Goal: Task Accomplishment & Management: Manage account settings

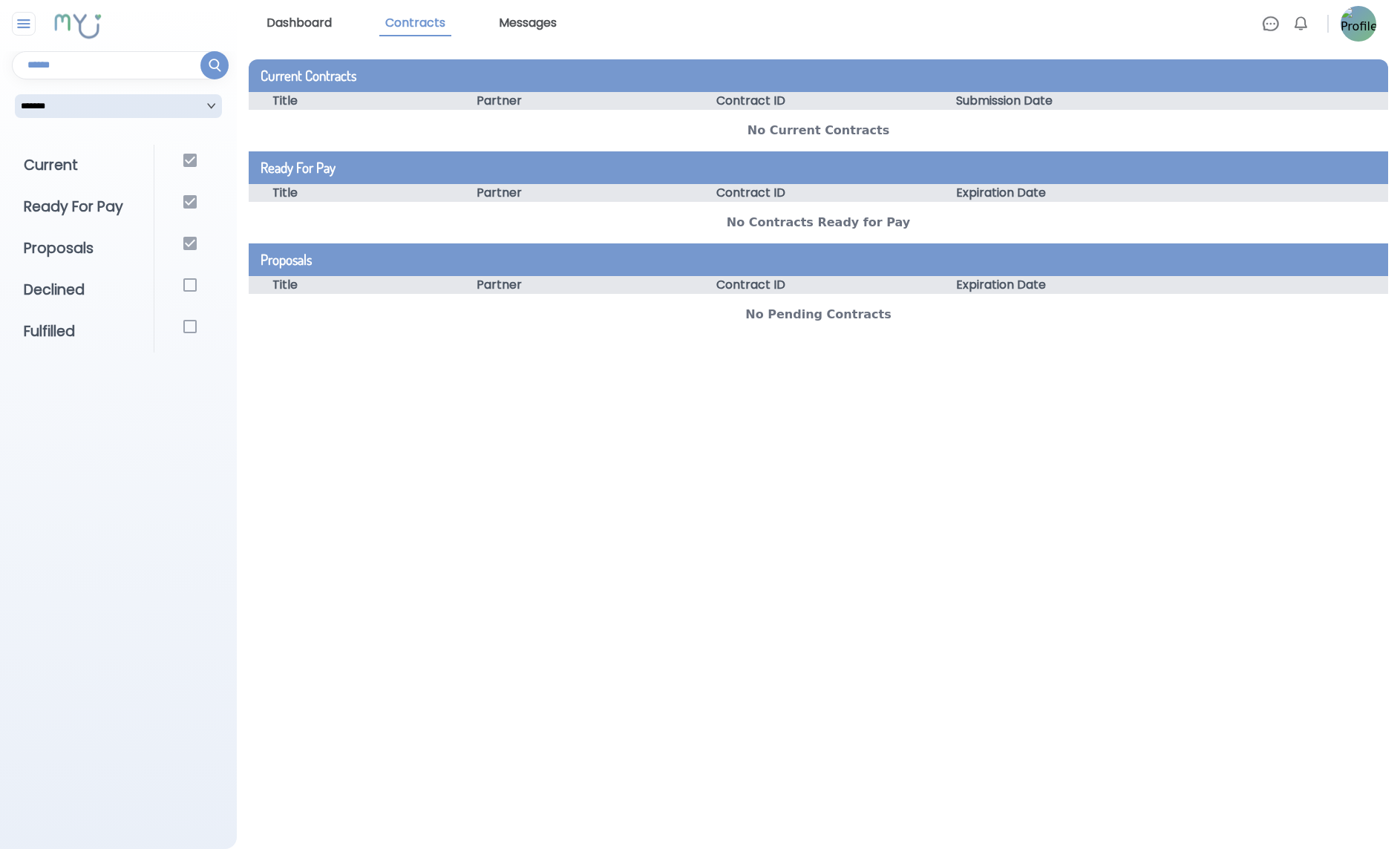
click at [315, 15] on link "Dashboard" at bounding box center [299, 24] width 77 height 25
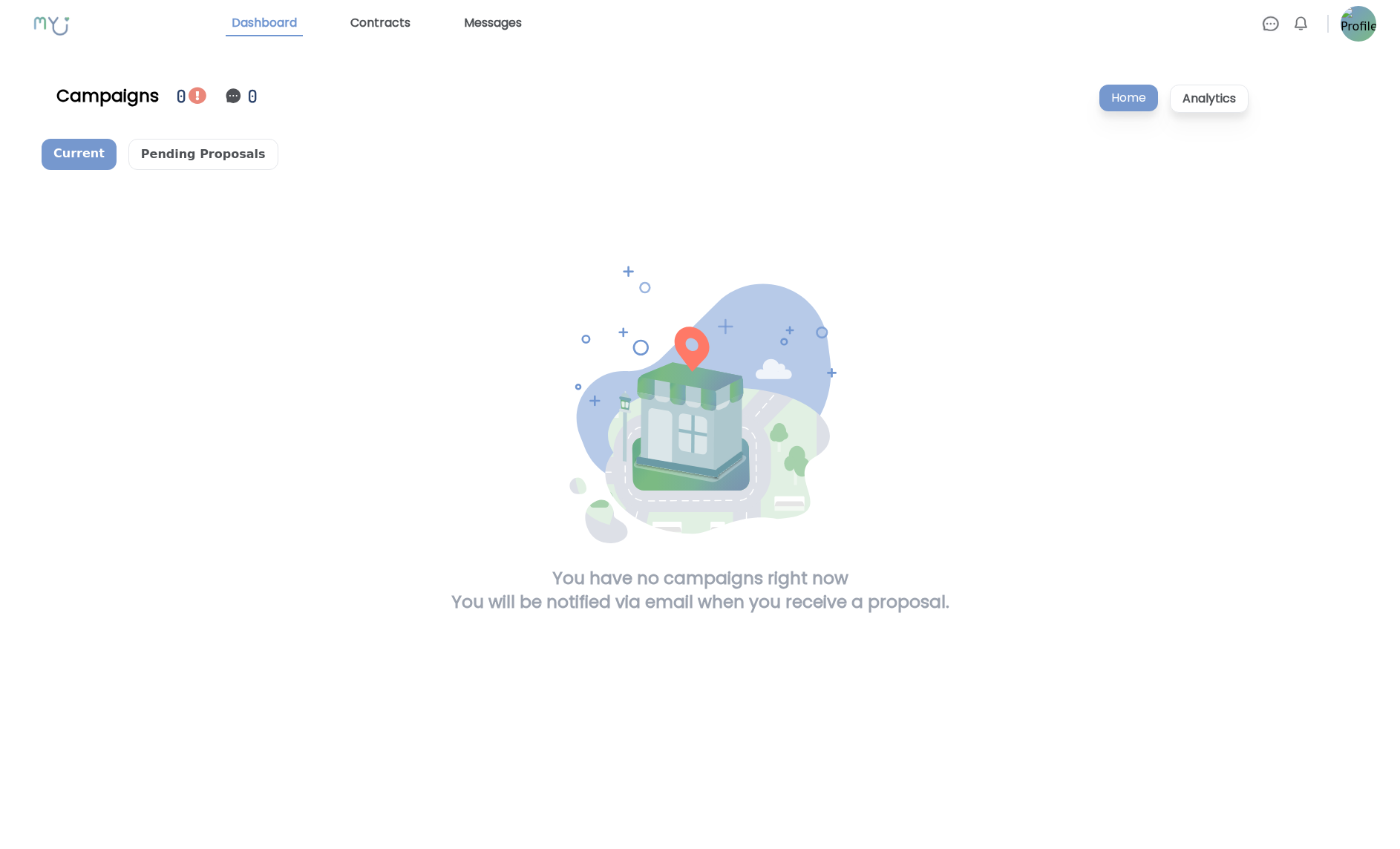
click at [197, 103] on img at bounding box center [198, 96] width 18 height 18
click at [194, 99] on img at bounding box center [198, 96] width 18 height 18
click at [211, 147] on p "Pending Proposals" at bounding box center [204, 154] width 150 height 31
click at [393, 28] on link "Contracts" at bounding box center [380, 24] width 72 height 25
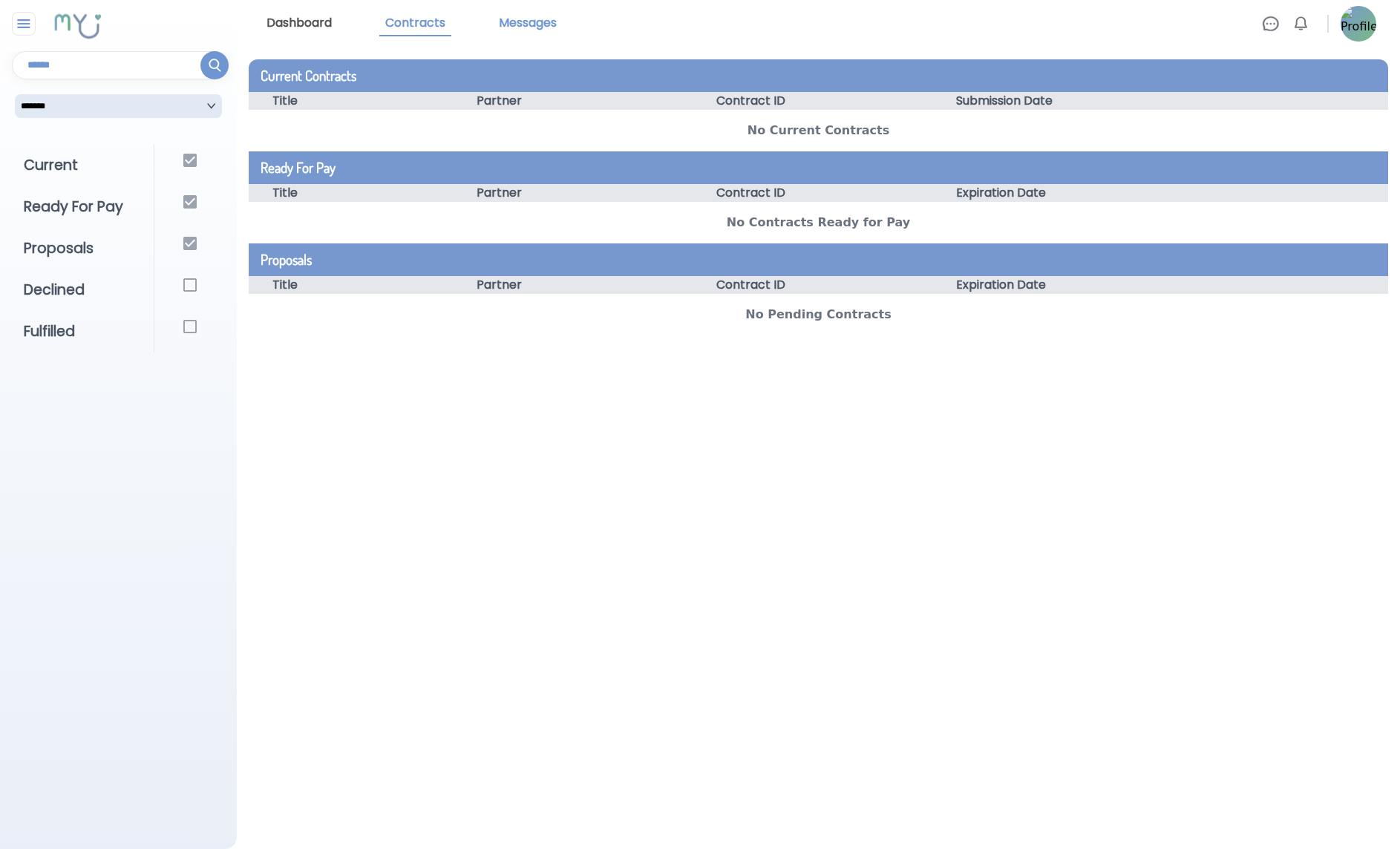
click at [546, 20] on link "Messages" at bounding box center [528, 24] width 70 height 25
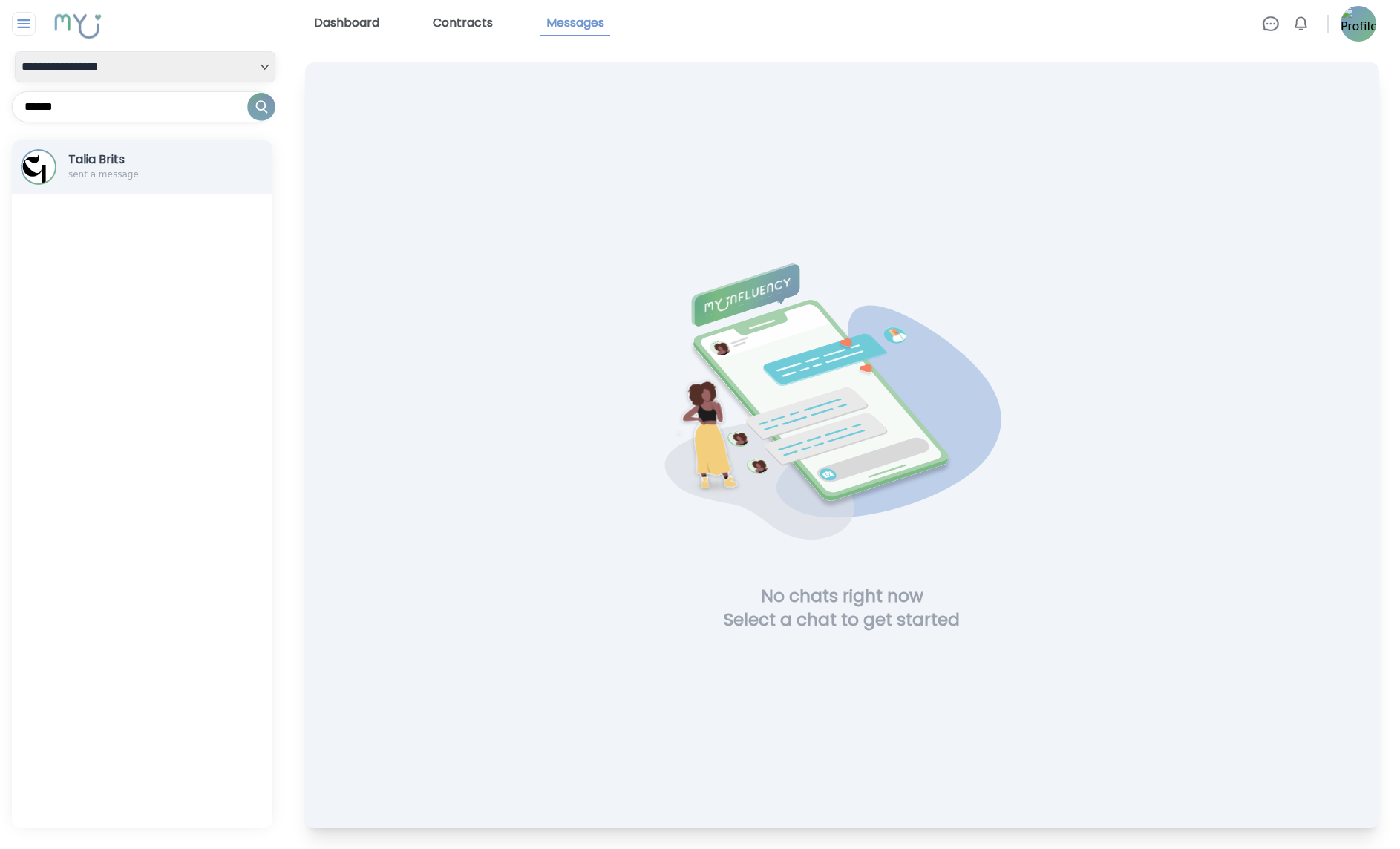
click at [172, 172] on p "sent a message" at bounding box center [129, 174] width 121 height 12
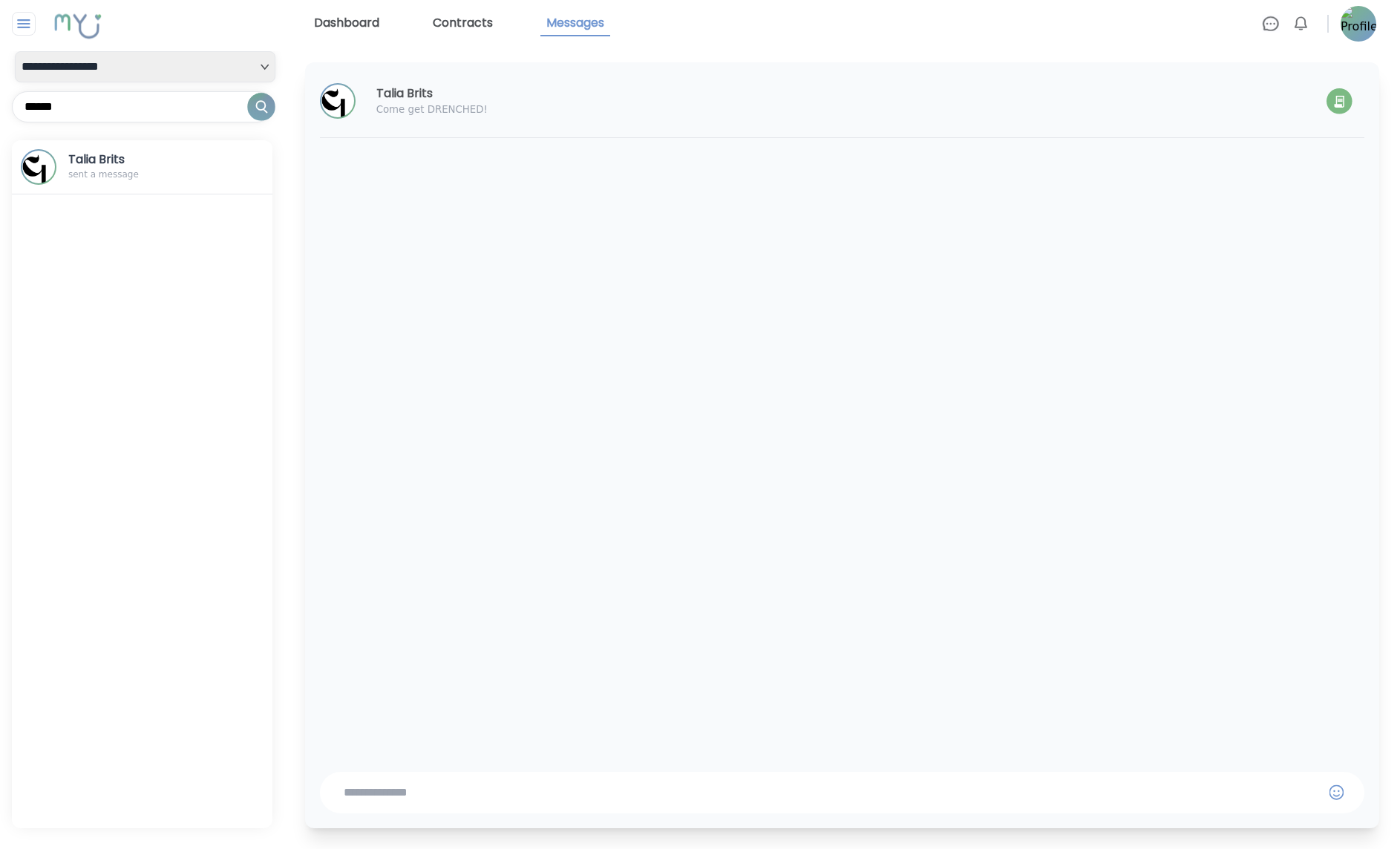
click at [1359, 20] on img at bounding box center [1358, 24] width 36 height 36
click at [1281, 59] on link "Profile Settings" at bounding box center [1270, 63] width 214 height 29
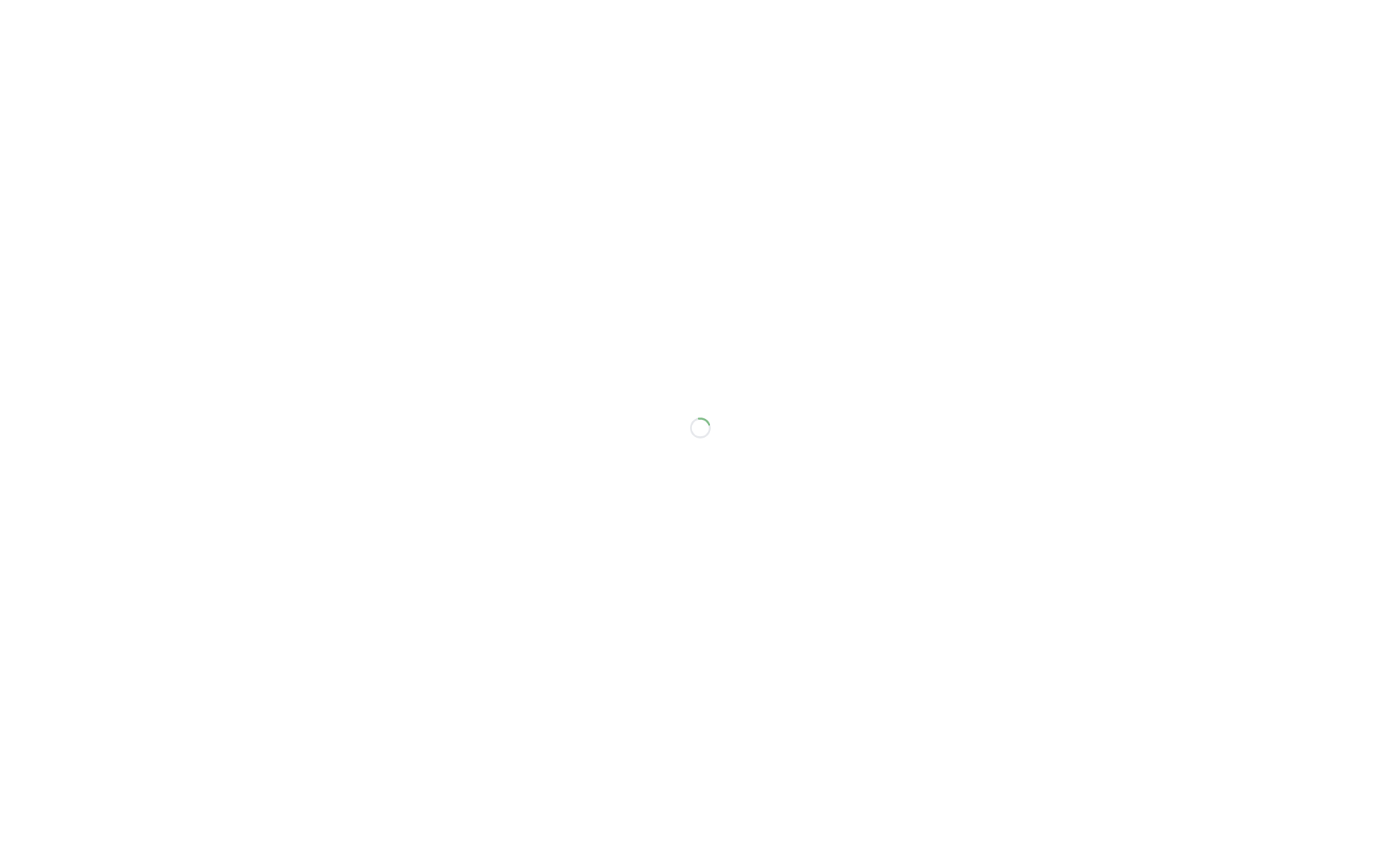
select select "*"
select select "**"
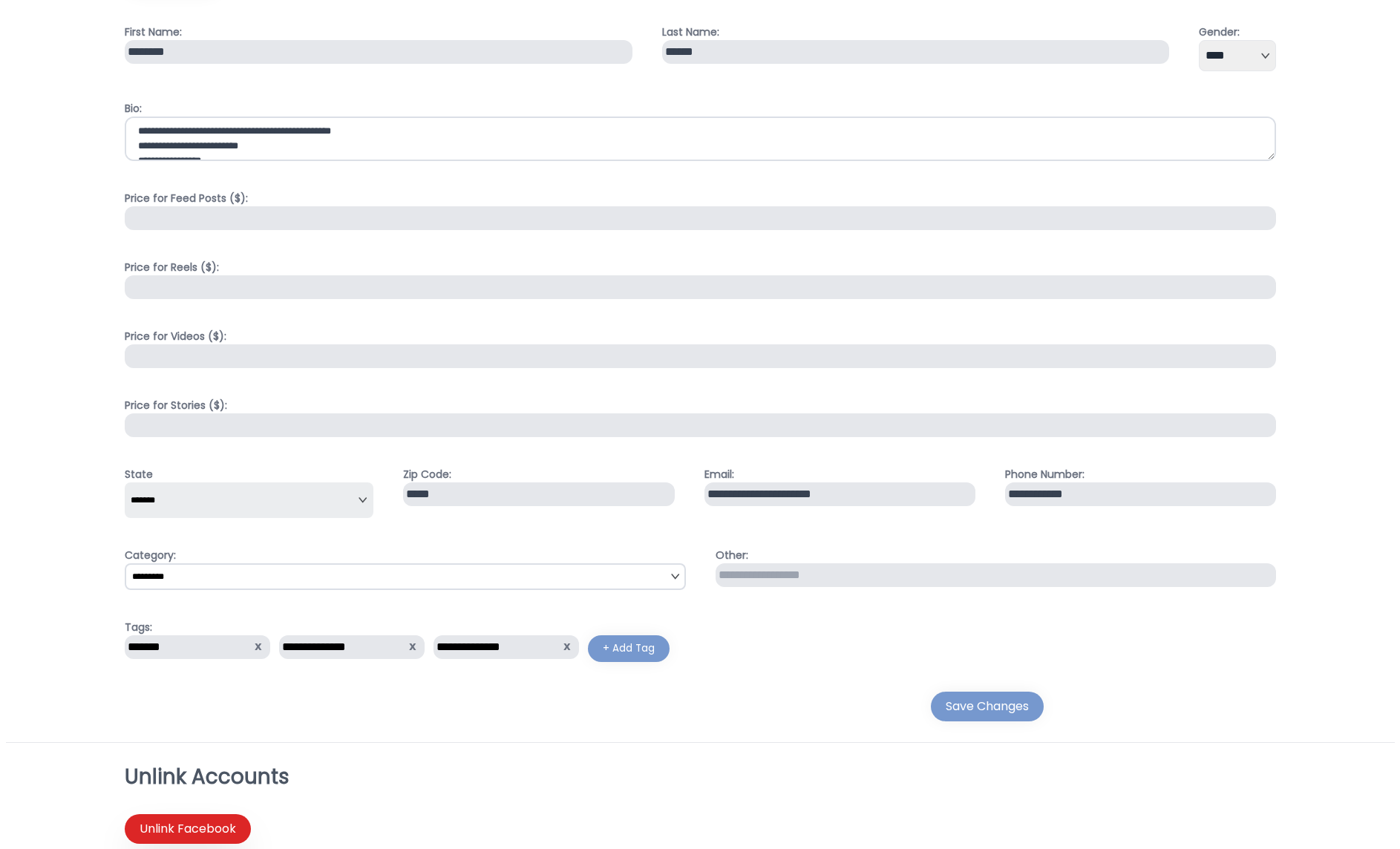
scroll to position [410, 0]
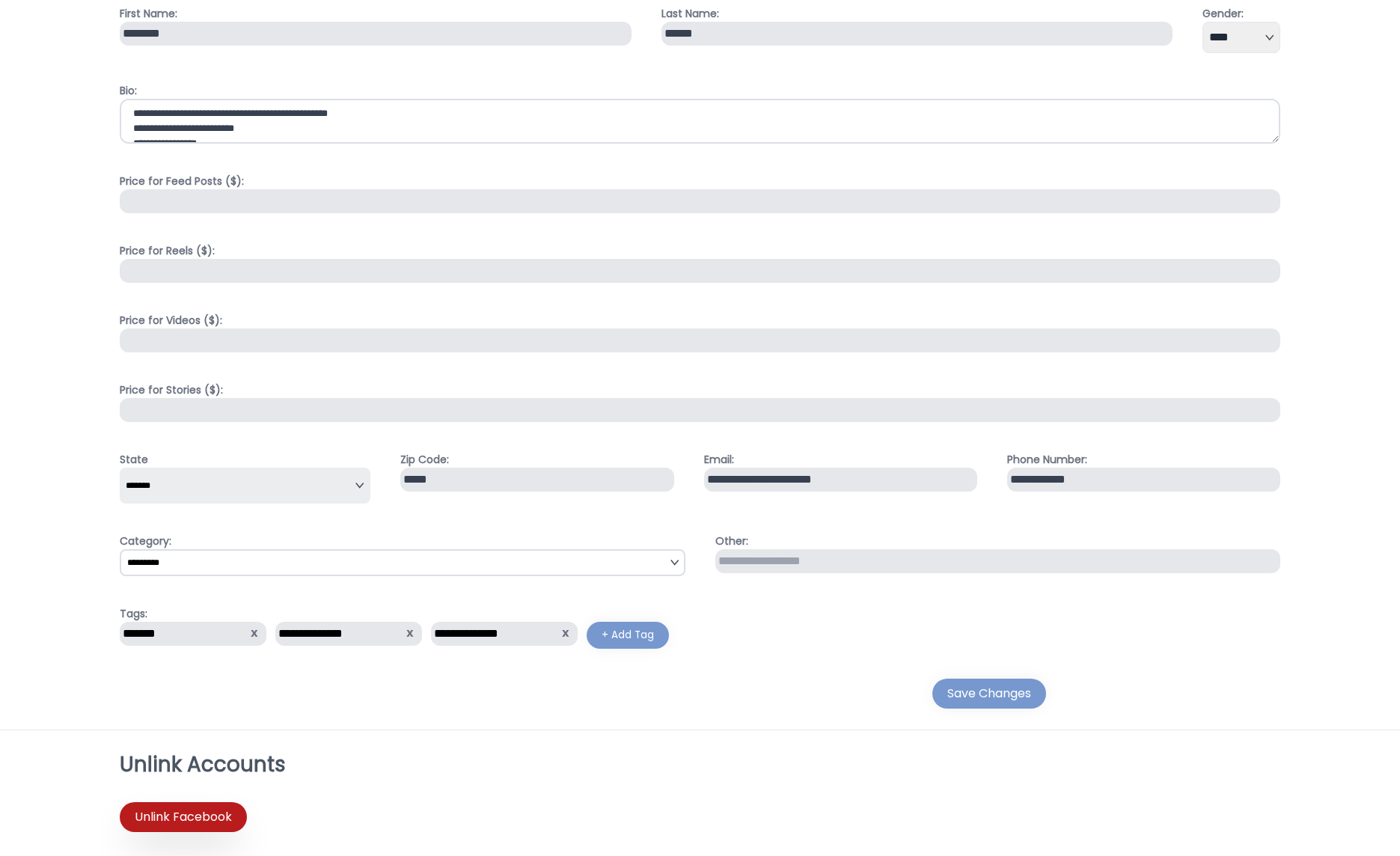
click at [174, 804] on button "Unlink Facebook" at bounding box center [183, 817] width 127 height 30
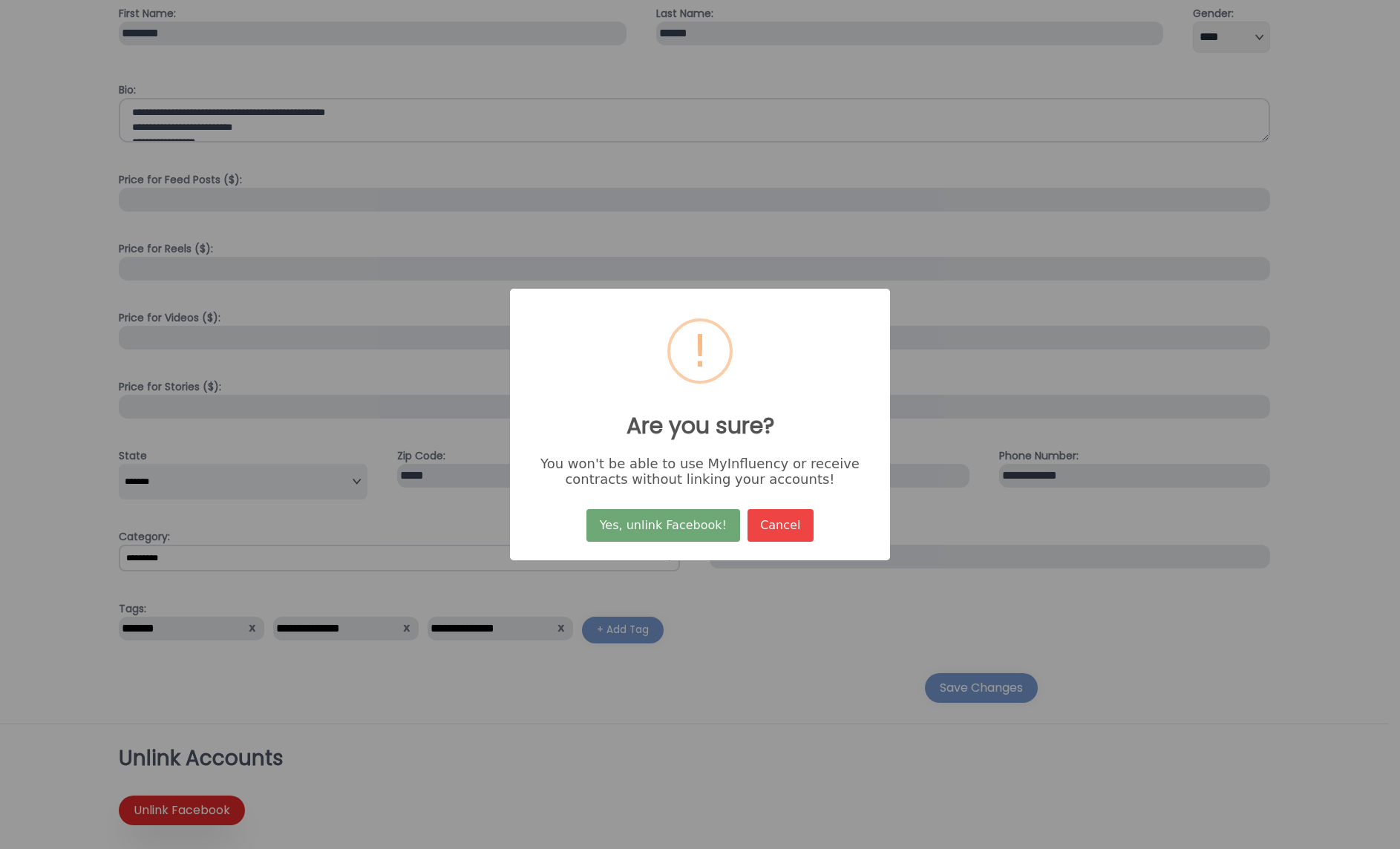
click at [700, 523] on button "Yes, unlink Facebook!" at bounding box center [663, 525] width 153 height 33
